Goal: Task Accomplishment & Management: Manage account settings

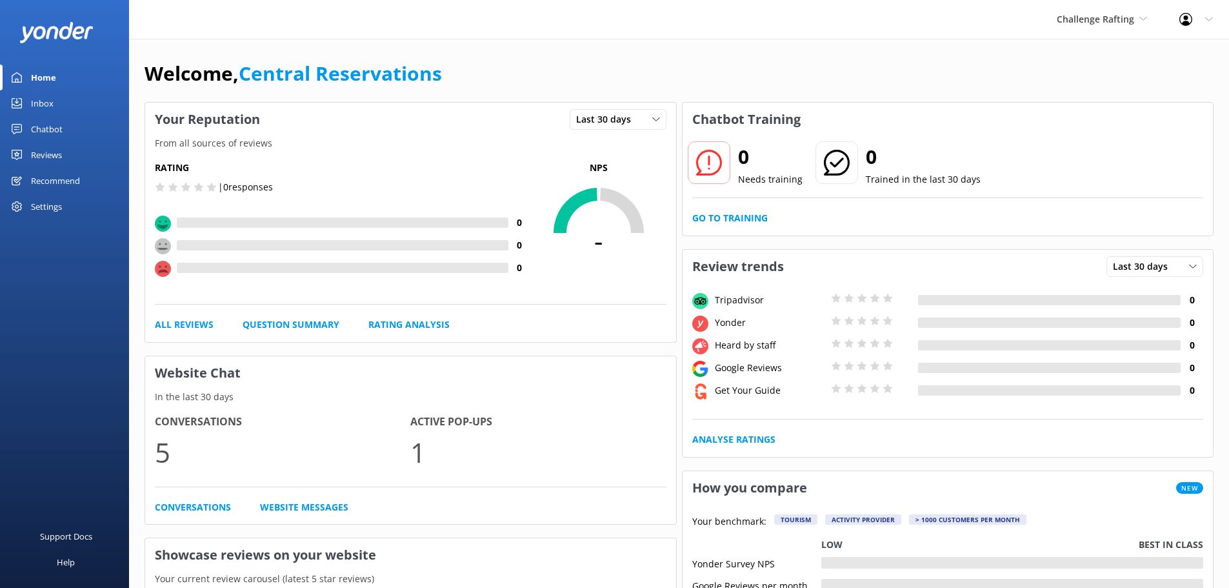
click at [27, 104] on link "Inbox" at bounding box center [64, 103] width 129 height 26
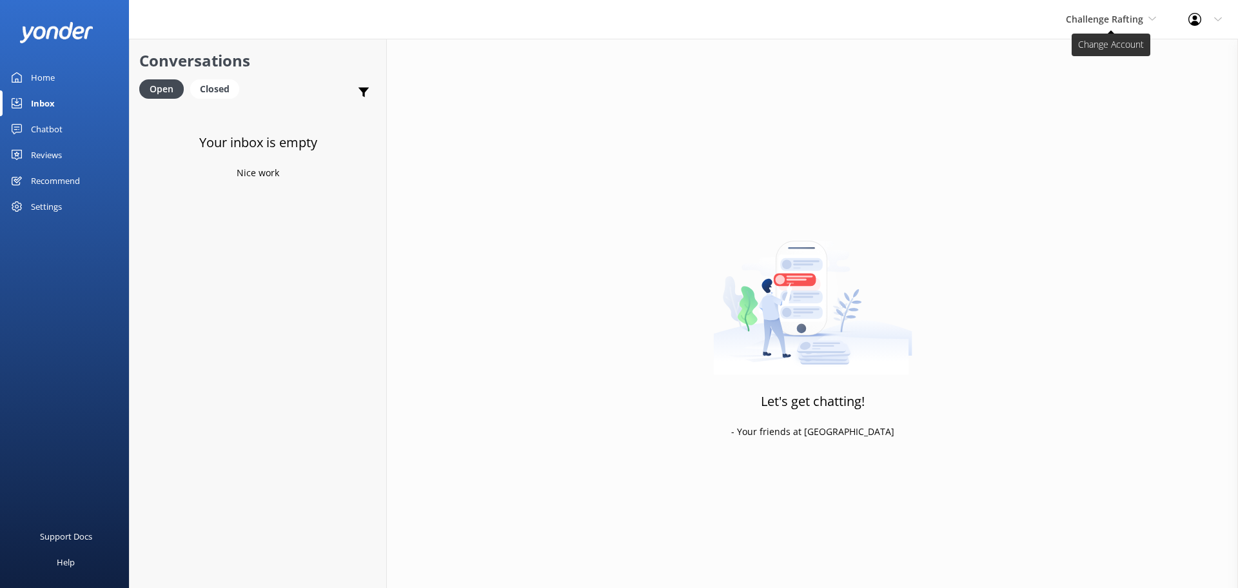
click at [1123, 23] on span "Challenge Rafting" at bounding box center [1104, 19] width 77 height 12
drag, startPoint x: 291, startPoint y: 284, endPoint x: 288, endPoint y: 251, distance: 33.1
click at [291, 284] on div "Your inbox is empty Nice work" at bounding box center [258, 400] width 257 height 588
